Goal: Task Accomplishment & Management: Complete application form

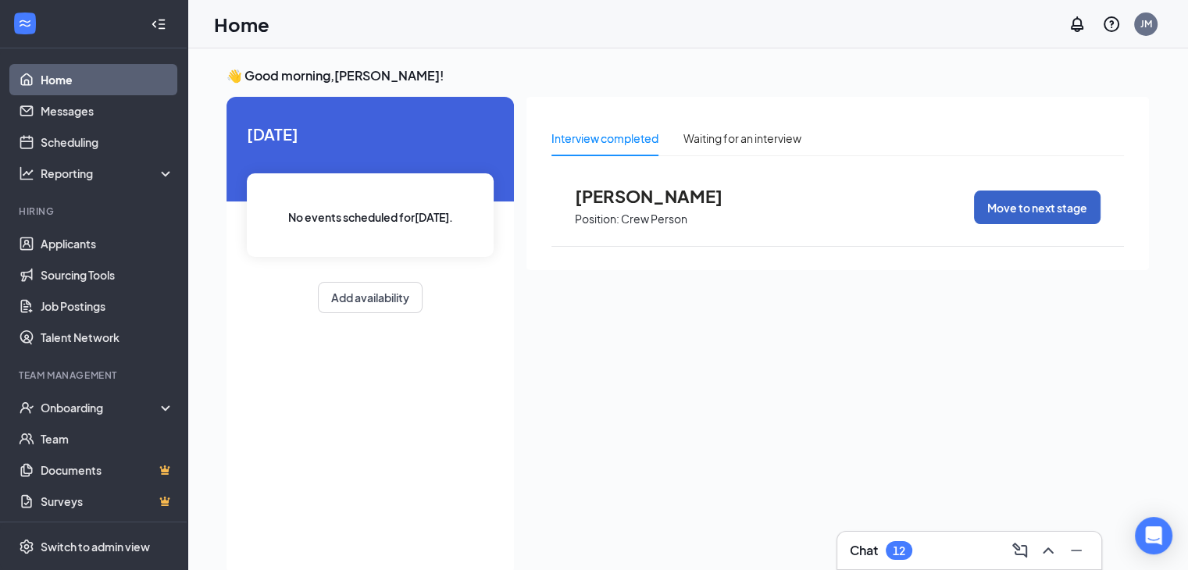
click at [999, 212] on button "Move to next stage" at bounding box center [1037, 208] width 126 height 34
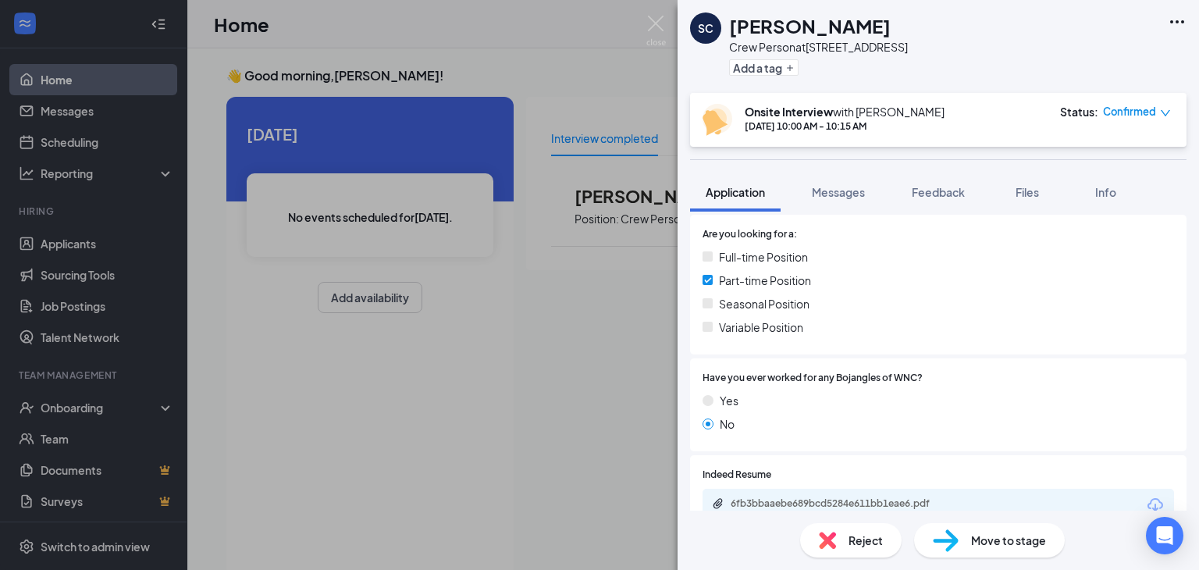
scroll to position [437, 0]
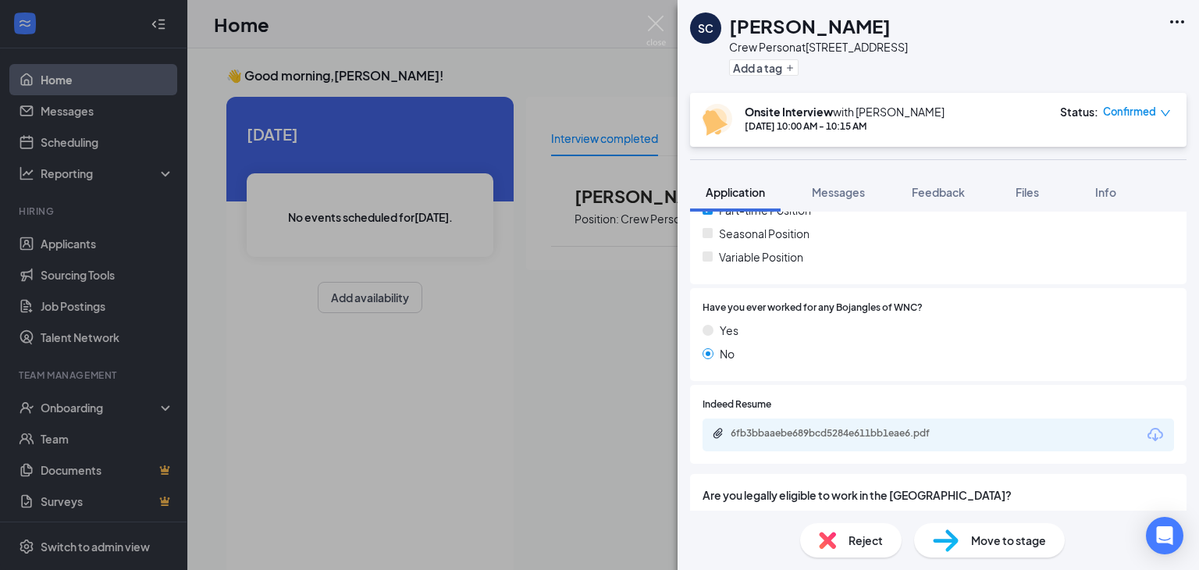
click at [976, 557] on div "Reject Move to stage" at bounding box center [939, 540] width 522 height 59
click at [975, 543] on span "Move to stage" at bounding box center [1008, 540] width 75 height 17
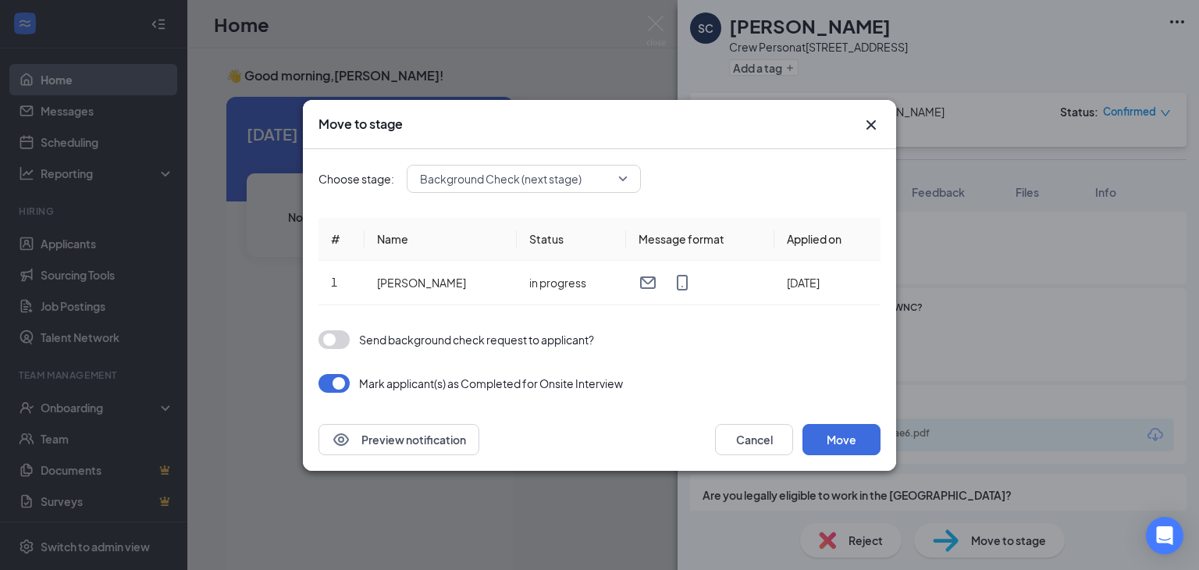
click at [611, 187] on span "Background Check (next stage)" at bounding box center [517, 178] width 194 height 23
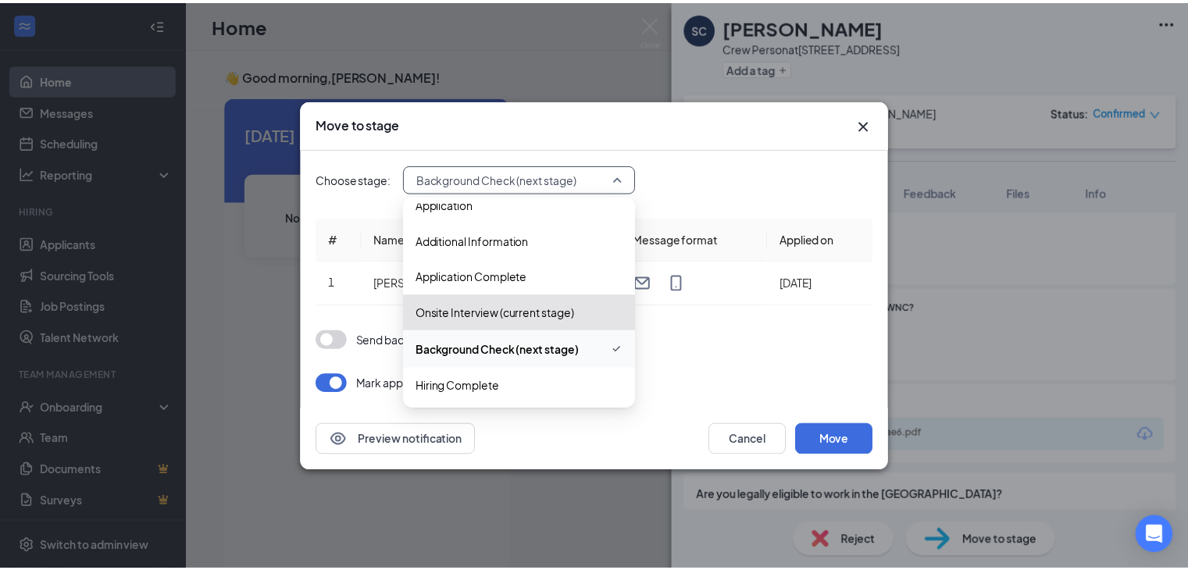
scroll to position [17, 0]
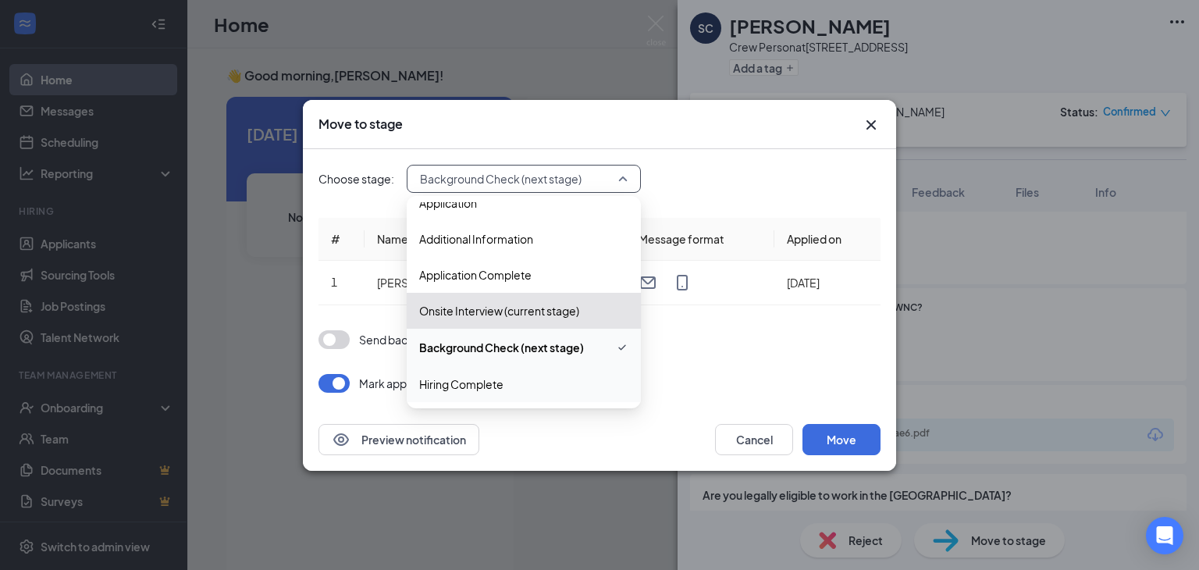
click at [464, 383] on span "Hiring Complete" at bounding box center [461, 384] width 84 height 17
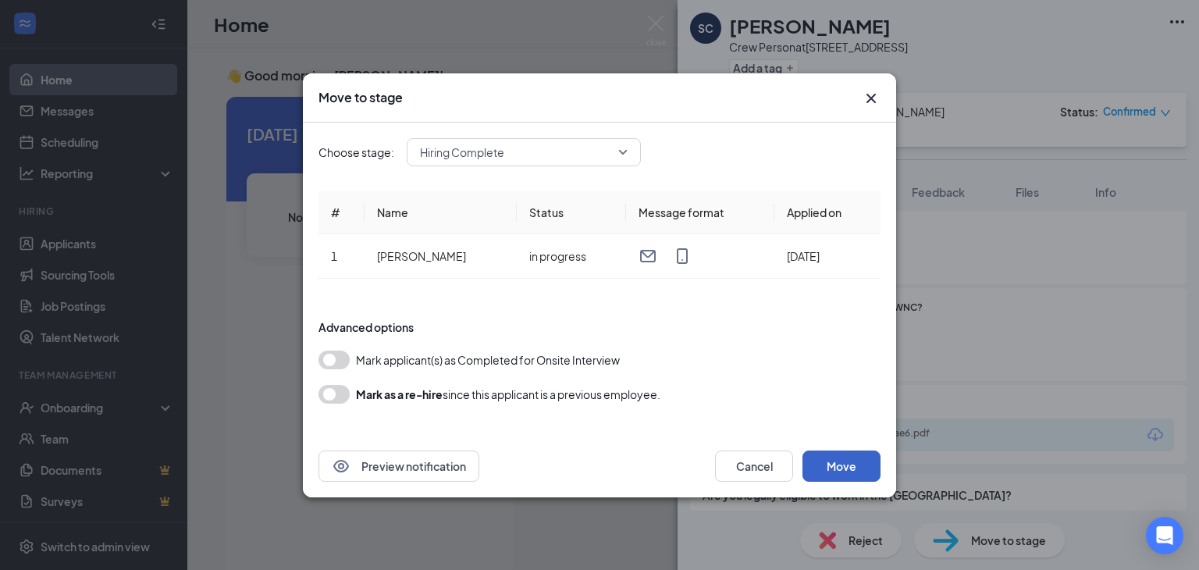
click at [825, 466] on button "Move" at bounding box center [842, 466] width 78 height 31
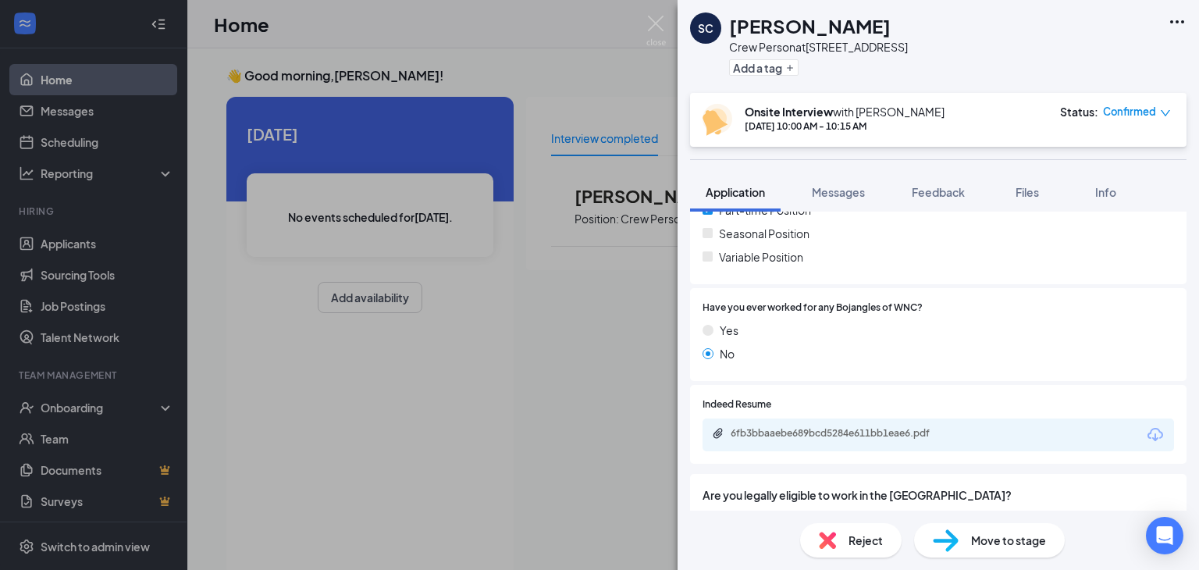
click at [66, 411] on div "SC Sky [PERSON_NAME] Crew Person at [STREET_ADDRESS] Add a tag Onsite Interview…" at bounding box center [599, 285] width 1199 height 570
click at [153, 407] on div "SC Sky [PERSON_NAME] Crew Person at [STREET_ADDRESS] Add a tag Onsite Interview…" at bounding box center [599, 285] width 1199 height 570
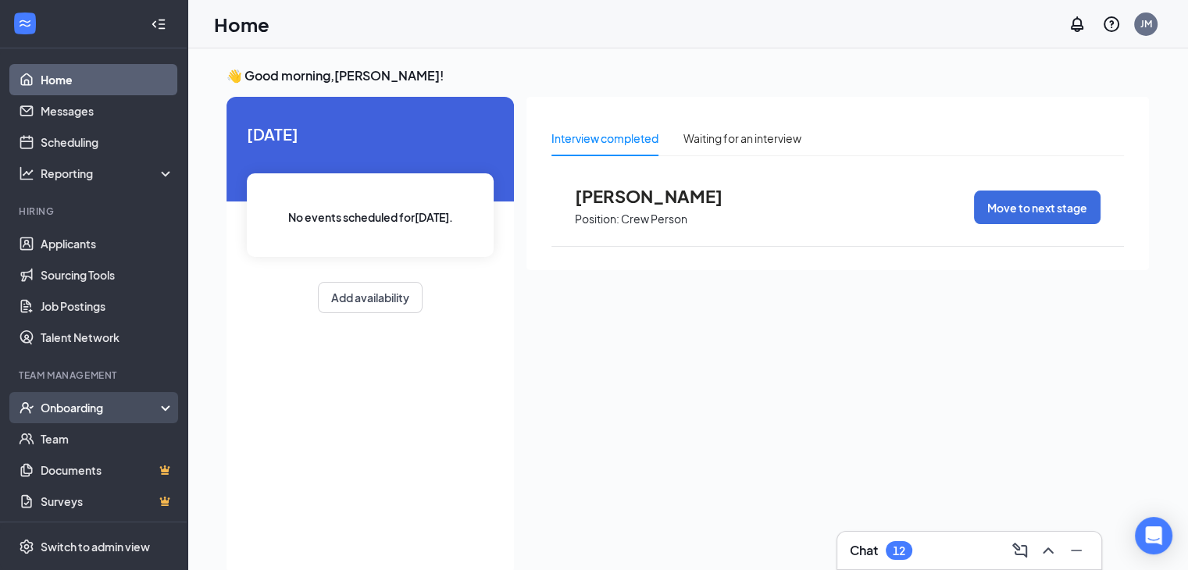
click at [71, 413] on div "Onboarding" at bounding box center [101, 408] width 120 height 16
click at [68, 432] on link "Overview" at bounding box center [108, 438] width 134 height 31
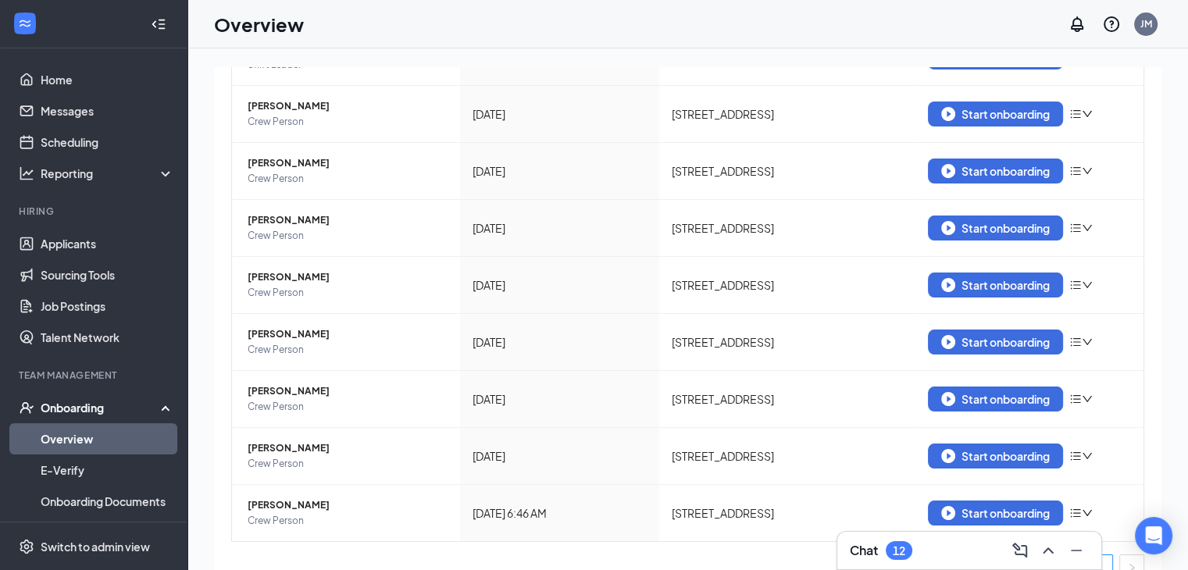
scroll to position [258, 0]
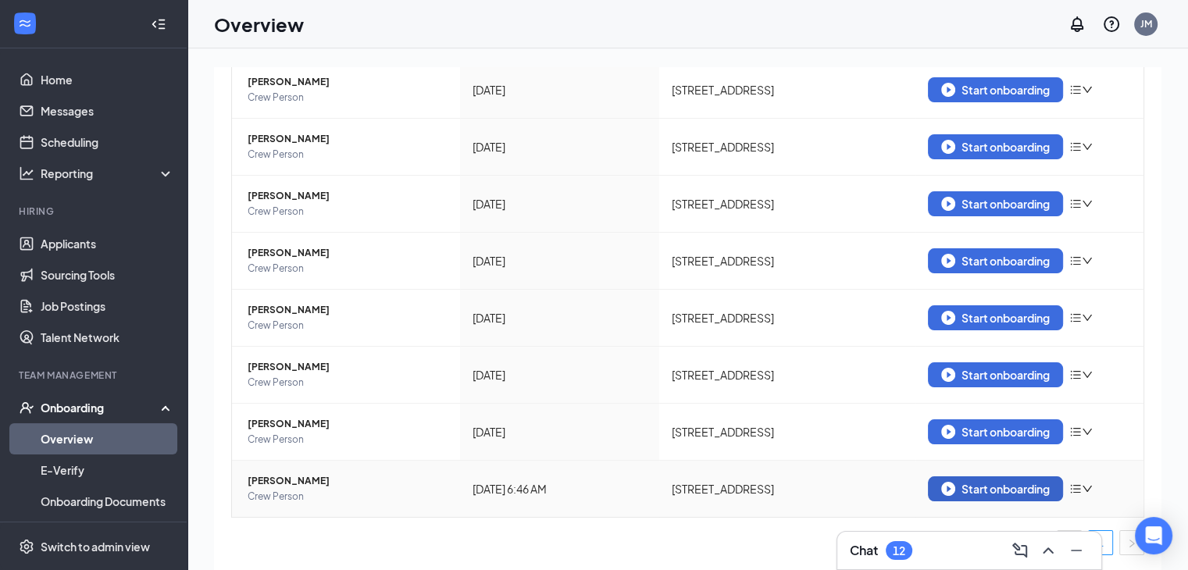
click at [979, 486] on div "Start onboarding" at bounding box center [995, 489] width 109 height 14
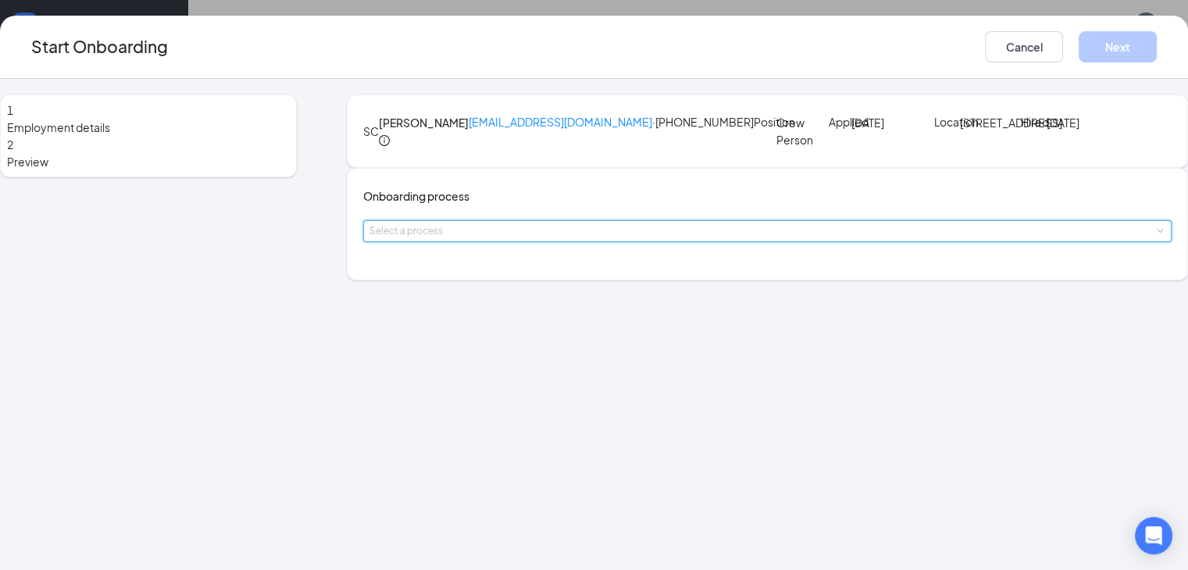
click at [1156, 235] on span at bounding box center [1159, 231] width 7 height 7
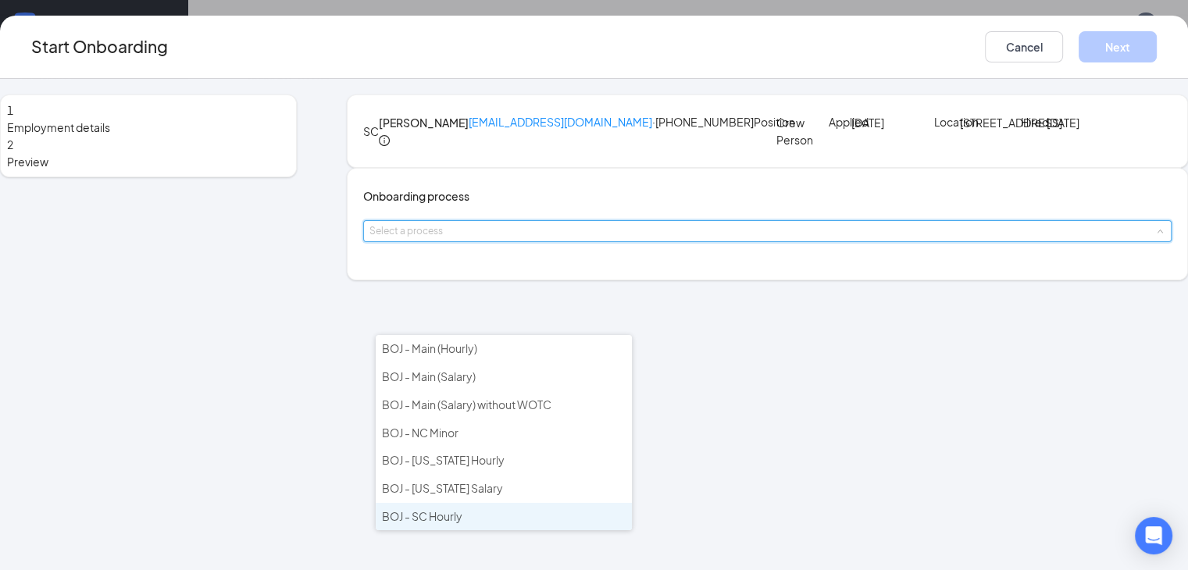
click at [452, 513] on span "BOJ - SC Hourly" at bounding box center [422, 516] width 80 height 14
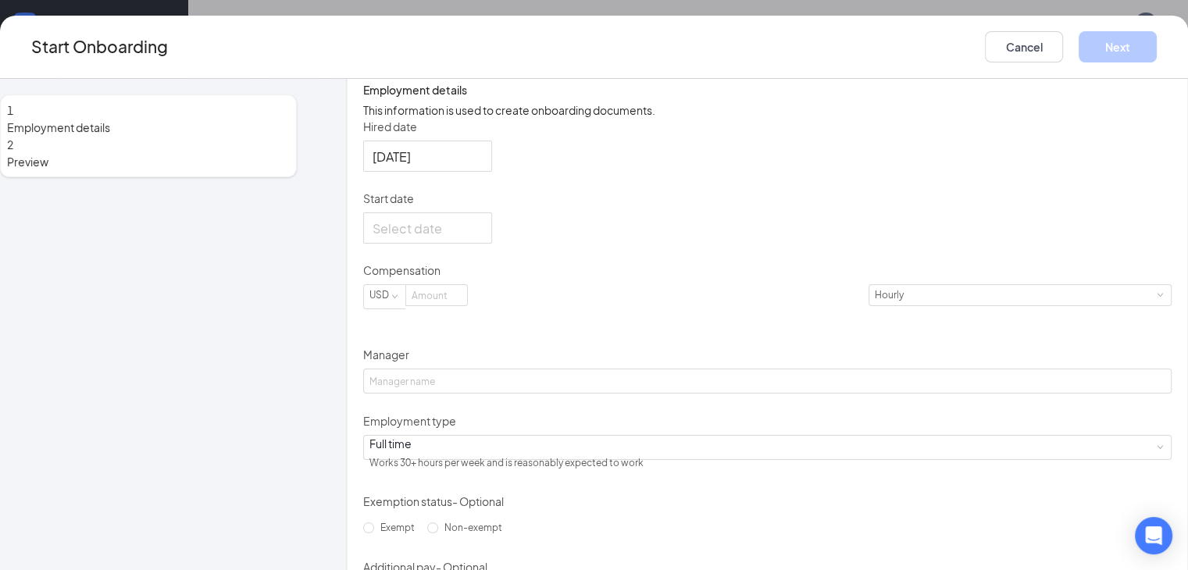
scroll to position [250, 0]
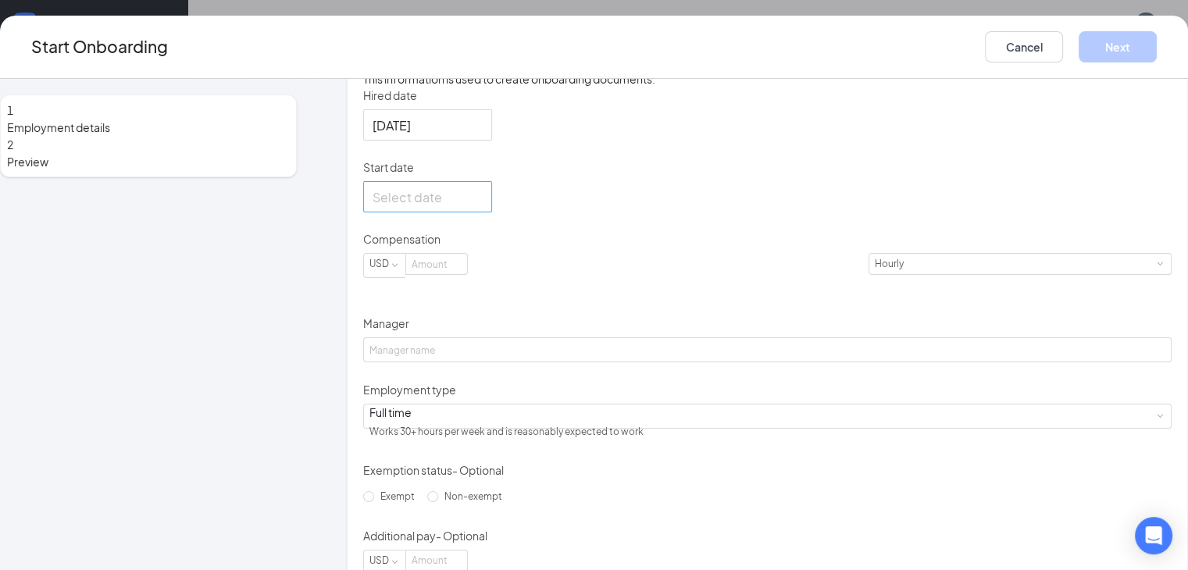
click at [483, 207] on div at bounding box center [427, 197] width 110 height 20
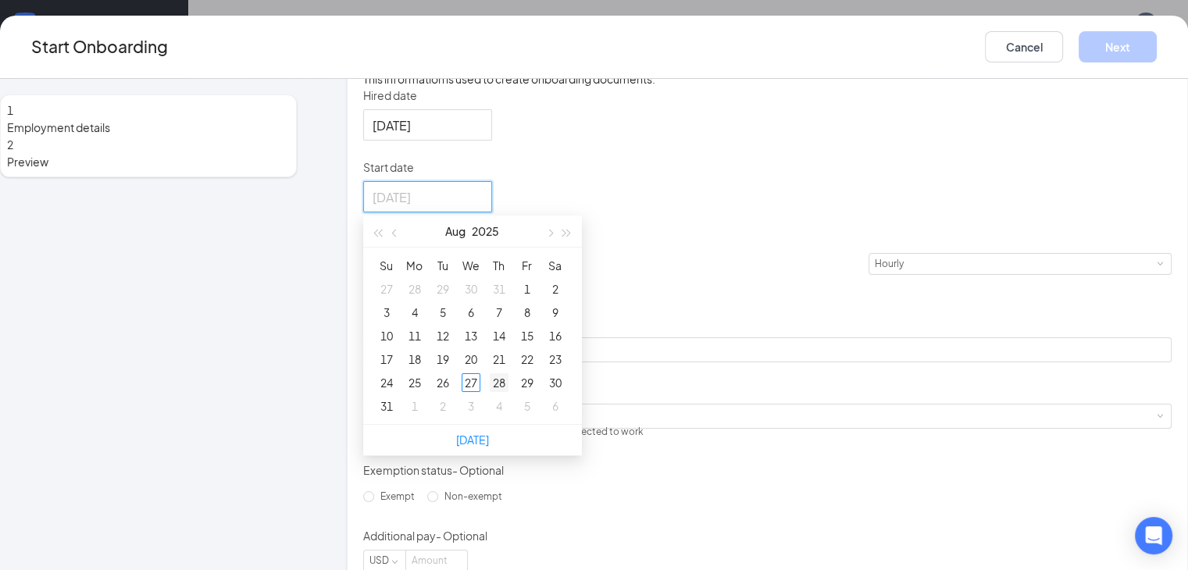
type input "[DATE]"
click at [508, 392] on div "28" at bounding box center [499, 382] width 19 height 19
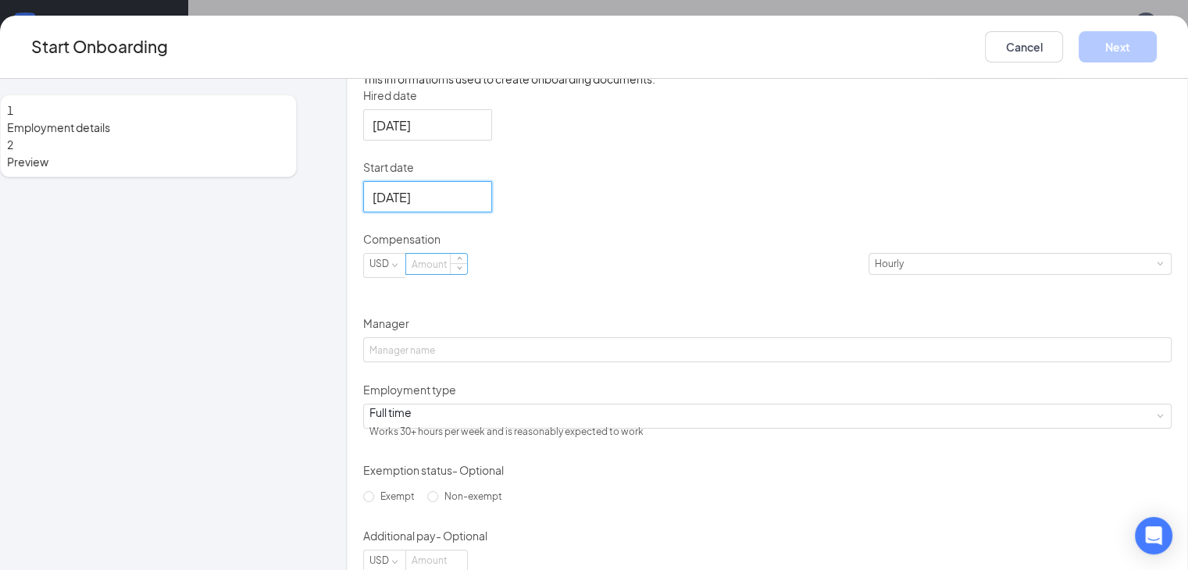
click at [467, 274] on input at bounding box center [436, 264] width 61 height 20
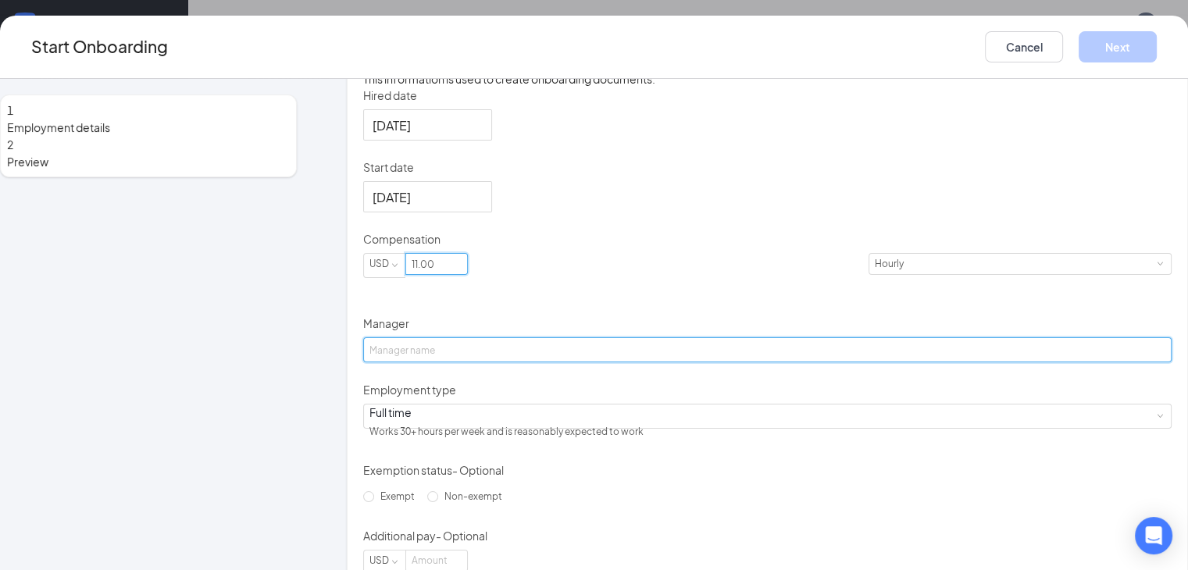
type input "11"
click at [455, 362] on input "Manager" at bounding box center [767, 349] width 808 height 25
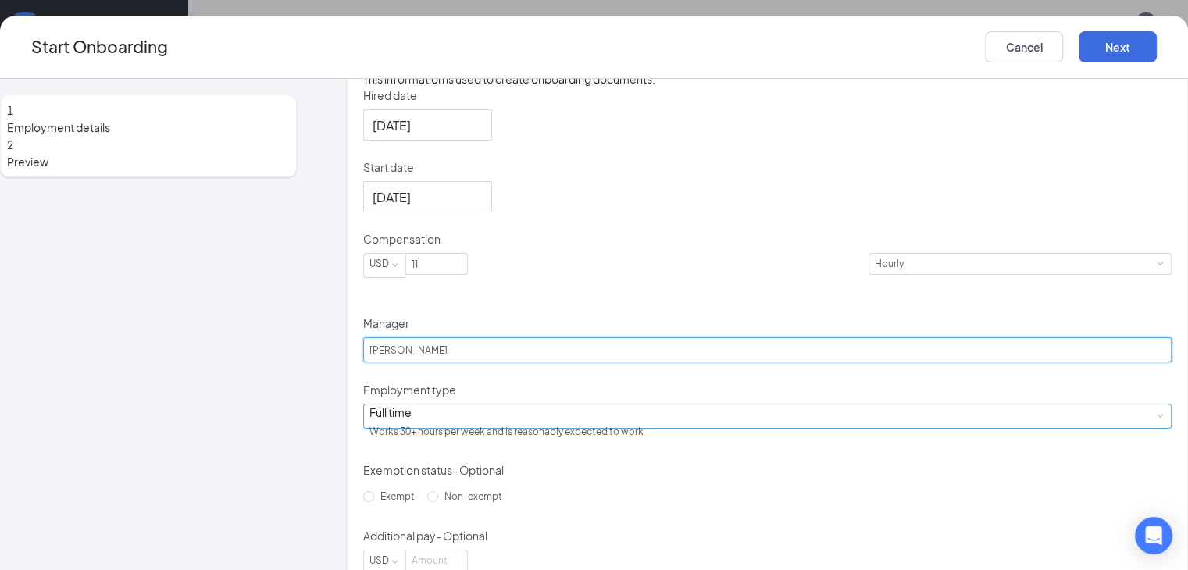
type input "[PERSON_NAME]"
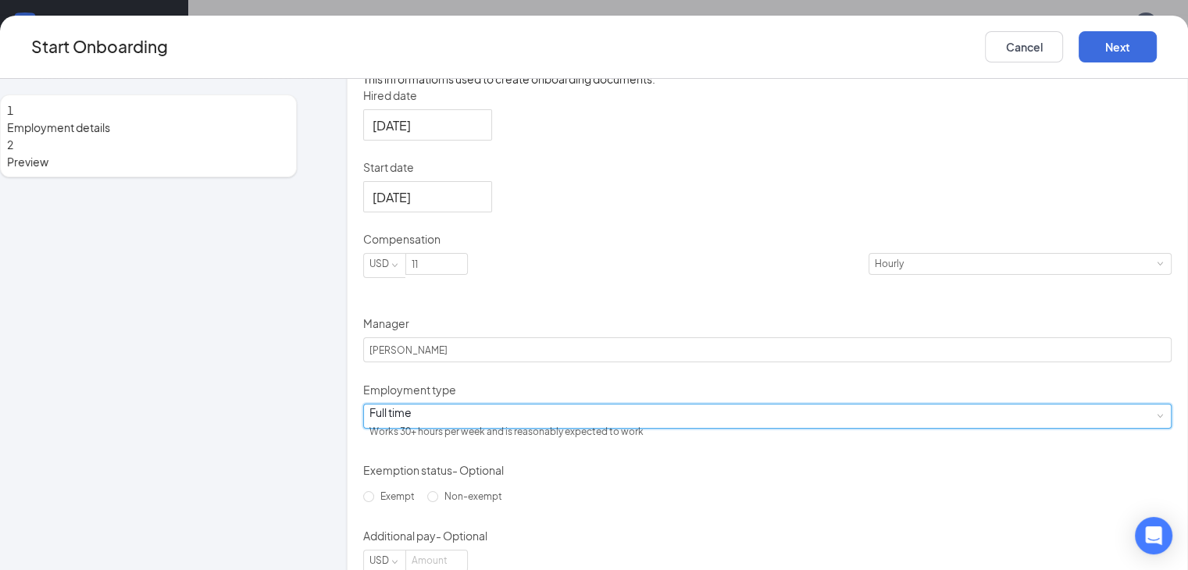
click at [626, 429] on div "Full time Works 30+ hours per week and is reasonably expected to work" at bounding box center [767, 416] width 808 height 25
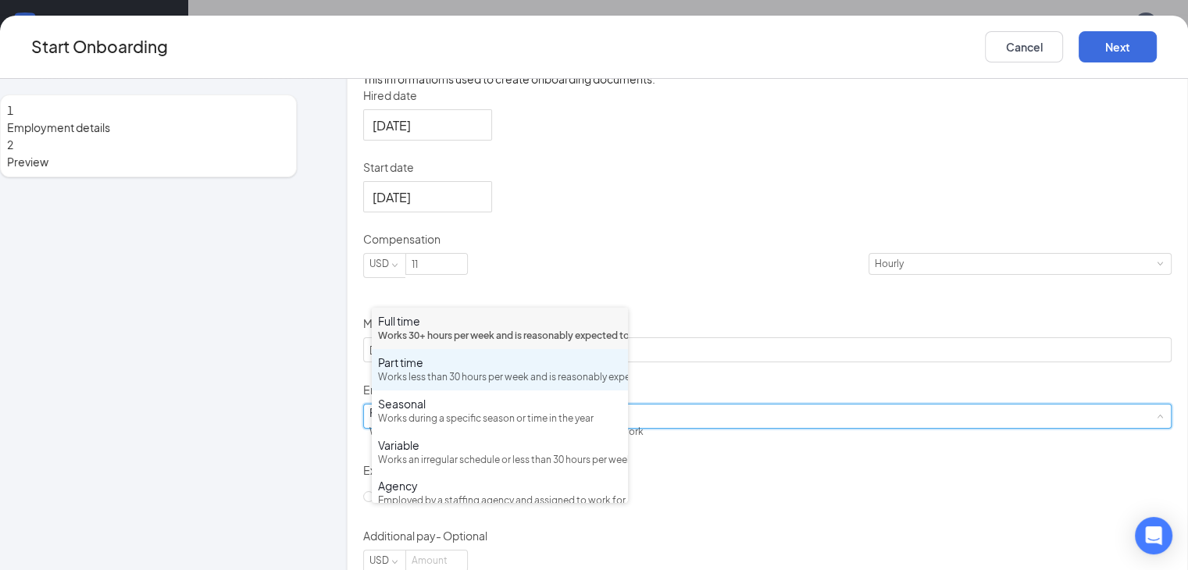
click at [584, 385] on div "Works less than 30 hours per week and is reasonably expected to work" at bounding box center [500, 377] width 244 height 15
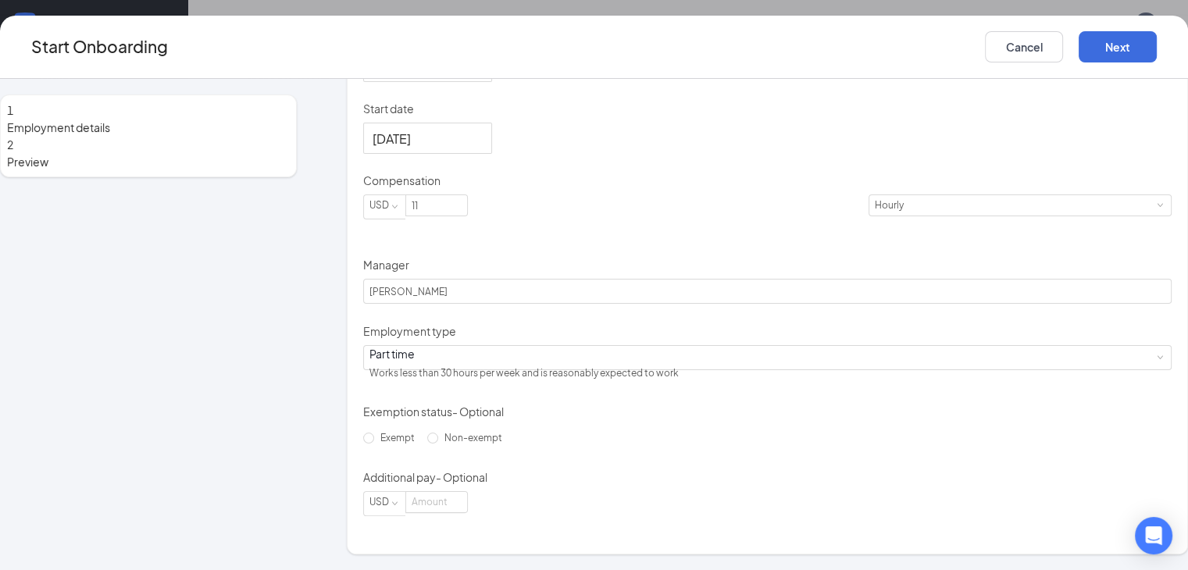
scroll to position [418, 0]
click at [427, 444] on input "Non-exempt" at bounding box center [432, 438] width 11 height 11
radio input "true"
click at [1104, 57] on button "Next" at bounding box center [1117, 46] width 78 height 31
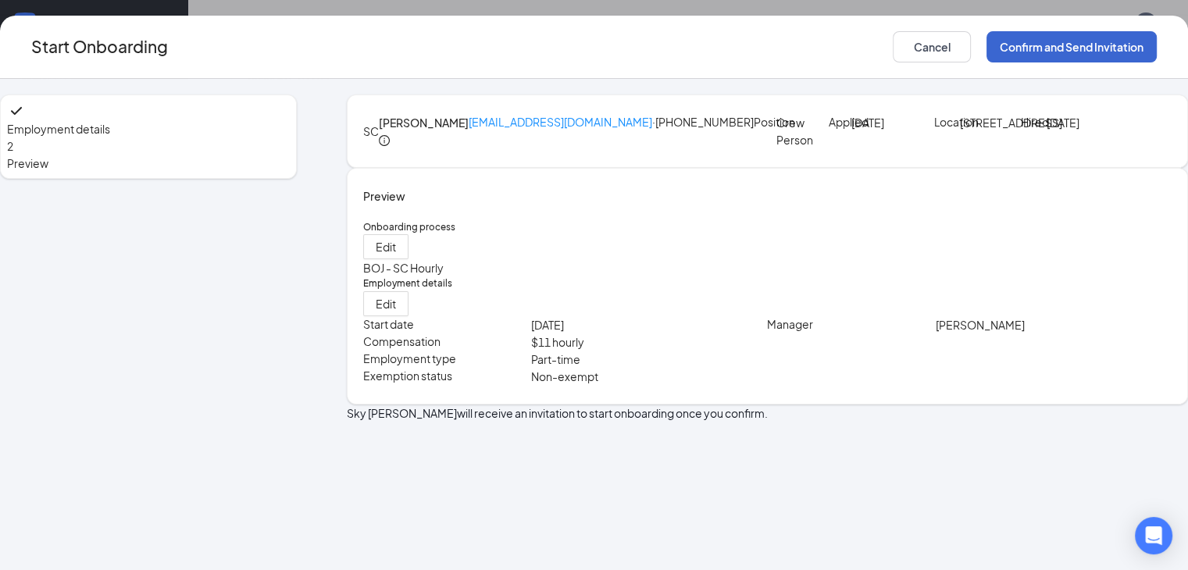
scroll to position [0, 0]
click at [1062, 49] on button "Confirm and Send Invitation" at bounding box center [1071, 46] width 170 height 31
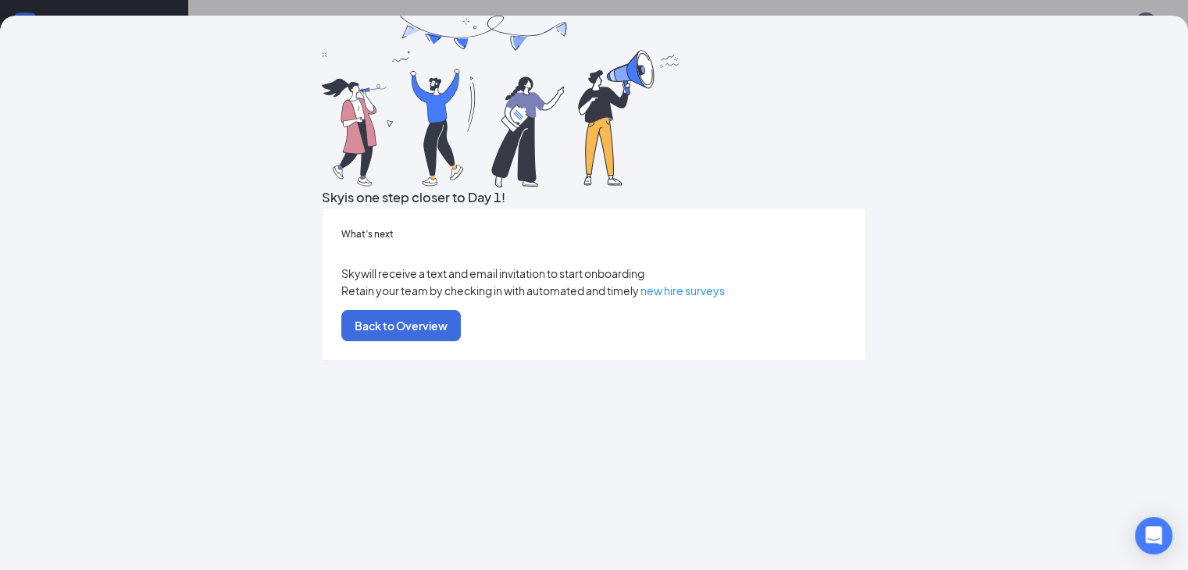
scroll to position [201, 0]
click at [461, 341] on button "Back to Overview" at bounding box center [400, 325] width 119 height 31
